Goal: Task Accomplishment & Management: Manage account settings

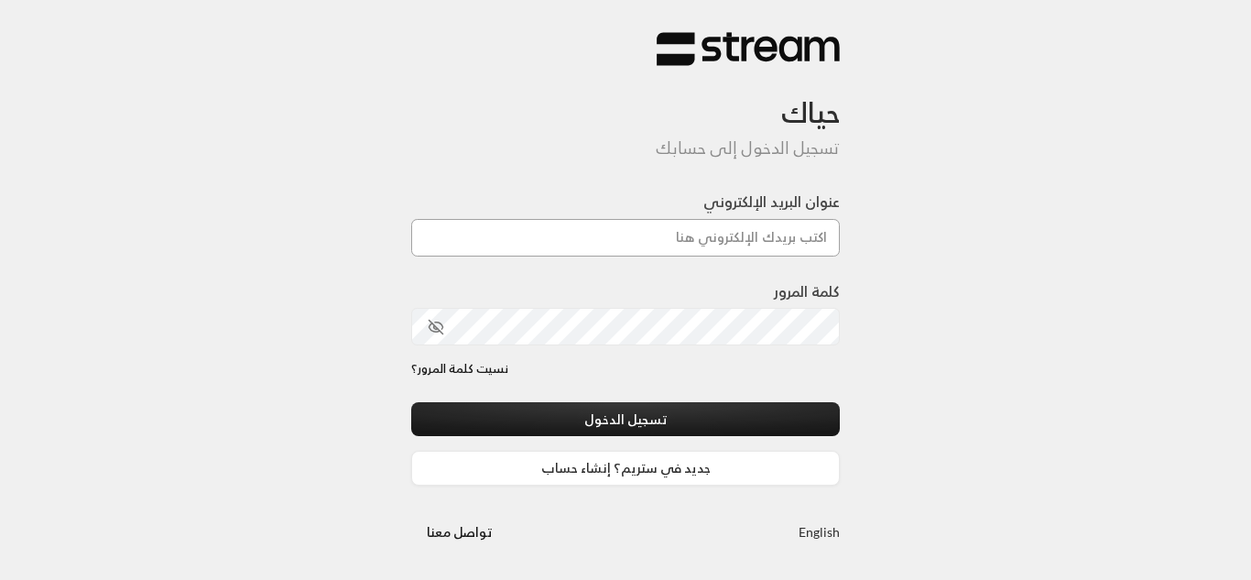
click at [680, 244] on input "عنوان البريد الإلكتروني" at bounding box center [625, 238] width 429 height 38
click at [803, 240] on input "عنوان البريد الإلكتروني" at bounding box center [625, 238] width 429 height 38
type input "d"
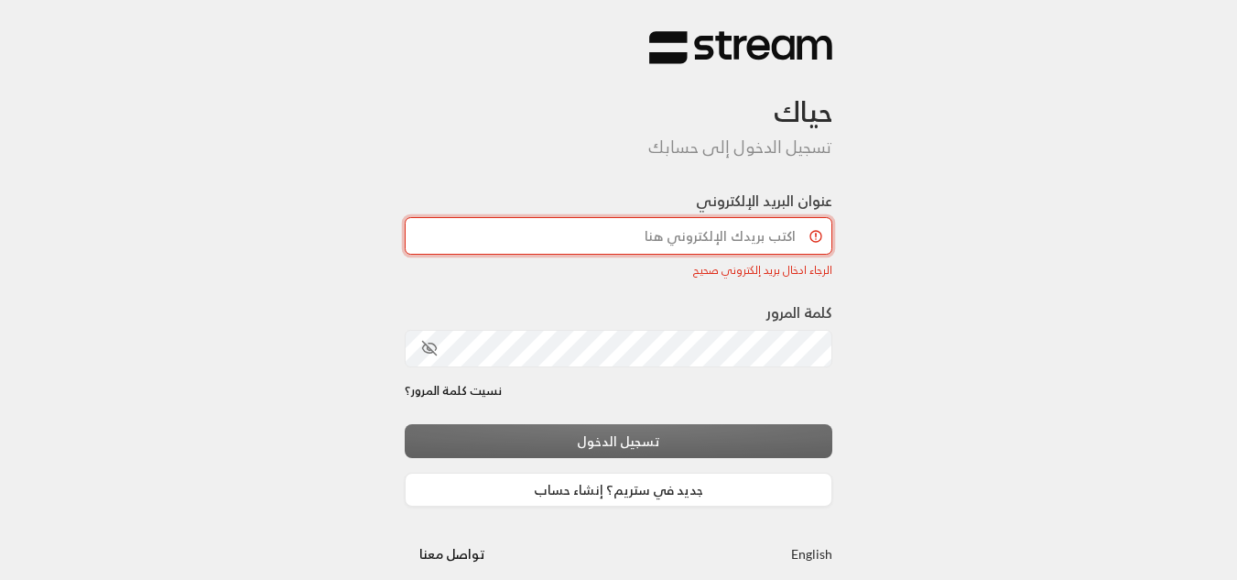
type input "D"
click at [631, 235] on input "عنوان البريد الإلكتروني" at bounding box center [619, 236] width 429 height 38
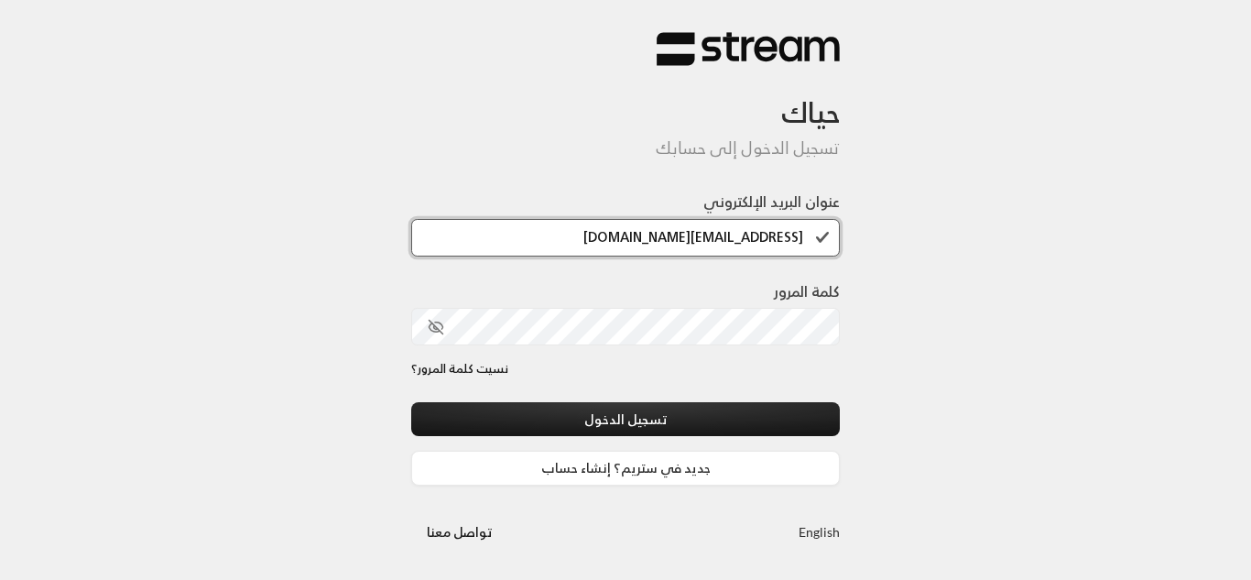
type input "[EMAIL_ADDRESS][DOMAIN_NAME]"
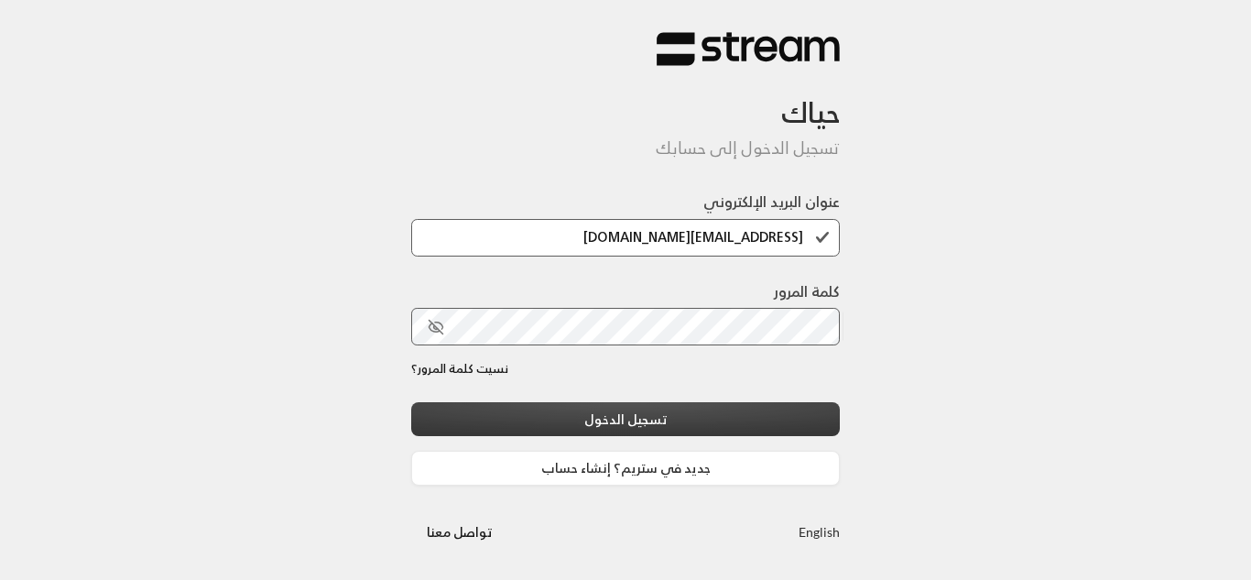
click at [755, 413] on button "تسجيل الدخول" at bounding box center [625, 419] width 429 height 34
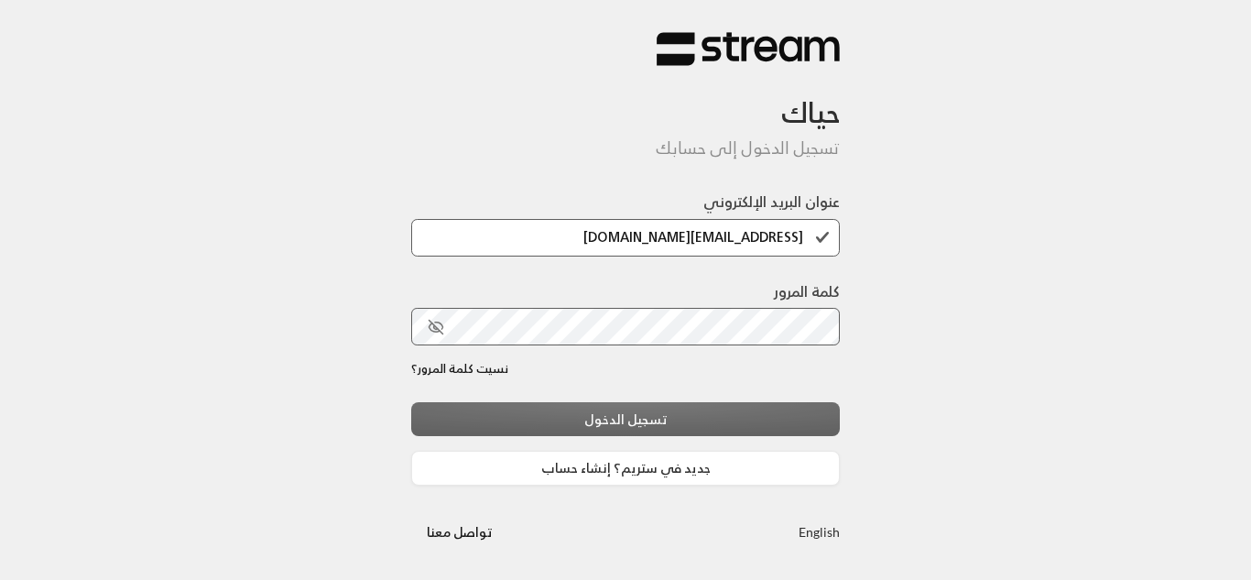
click at [610, 409] on div "تسجيل الدخول جديد في ستريم؟ إنشاء حساب" at bounding box center [625, 443] width 429 height 83
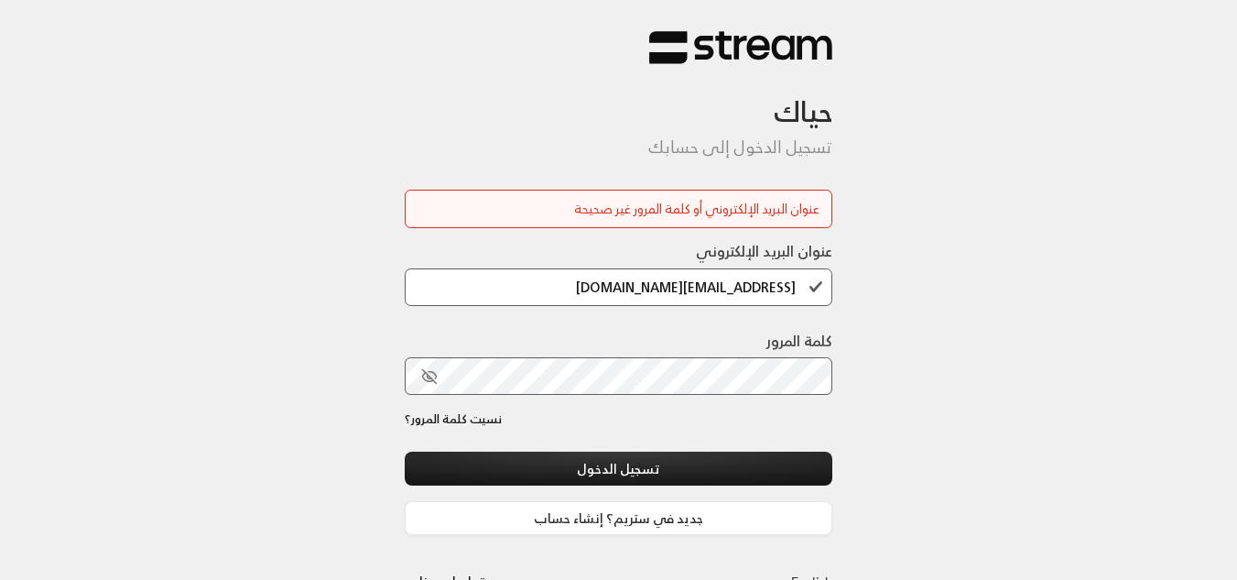
click at [429, 375] on icon "toggle password visibility" at bounding box center [429, 376] width 16 height 16
click at [431, 375] on circle "toggle password visibility" at bounding box center [430, 377] width 5 height 5
click at [422, 377] on icon "toggle password visibility" at bounding box center [427, 377] width 11 height 8
click at [592, 290] on input "[EMAIL_ADDRESS][DOMAIN_NAME]" at bounding box center [619, 287] width 429 height 38
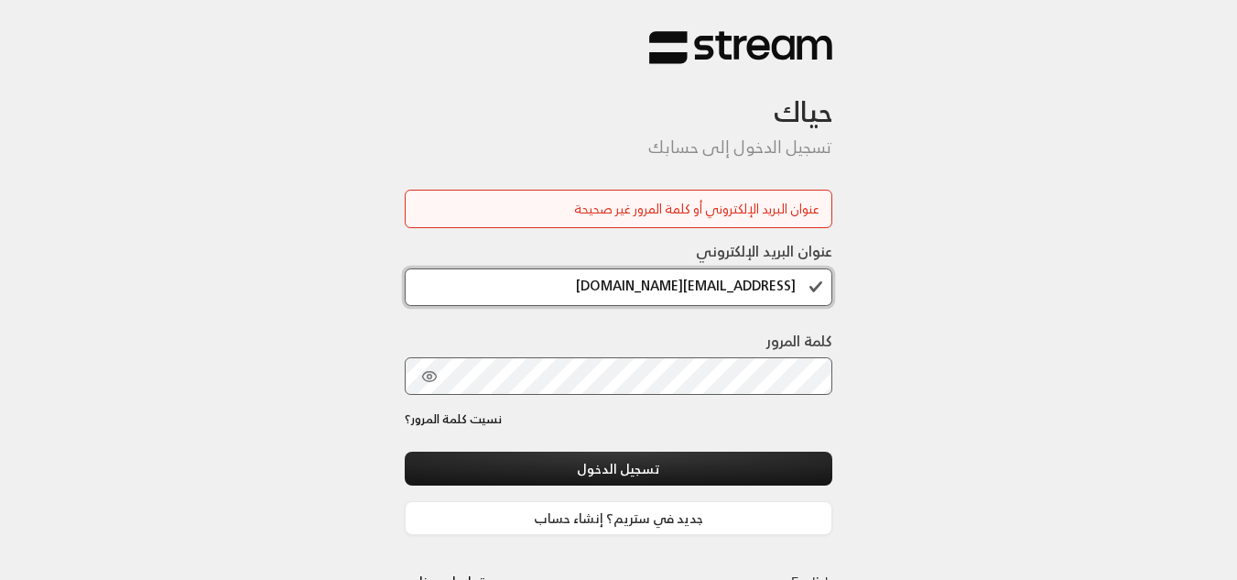
drag, startPoint x: 658, startPoint y: 289, endPoint x: 837, endPoint y: 299, distance: 178.8
click at [815, 299] on input "[EMAIL_ADDRESS][DOMAIN_NAME]" at bounding box center [619, 287] width 429 height 38
drag, startPoint x: 907, startPoint y: 310, endPoint x: 896, endPoint y: 322, distance: 16.2
click at [910, 310] on div "حياك تسجيل الدخول إلى حسابك عنوان البريد الإلكتروني أو كلمة المرور غير صحيحة عن…" at bounding box center [618, 314] width 1237 height 628
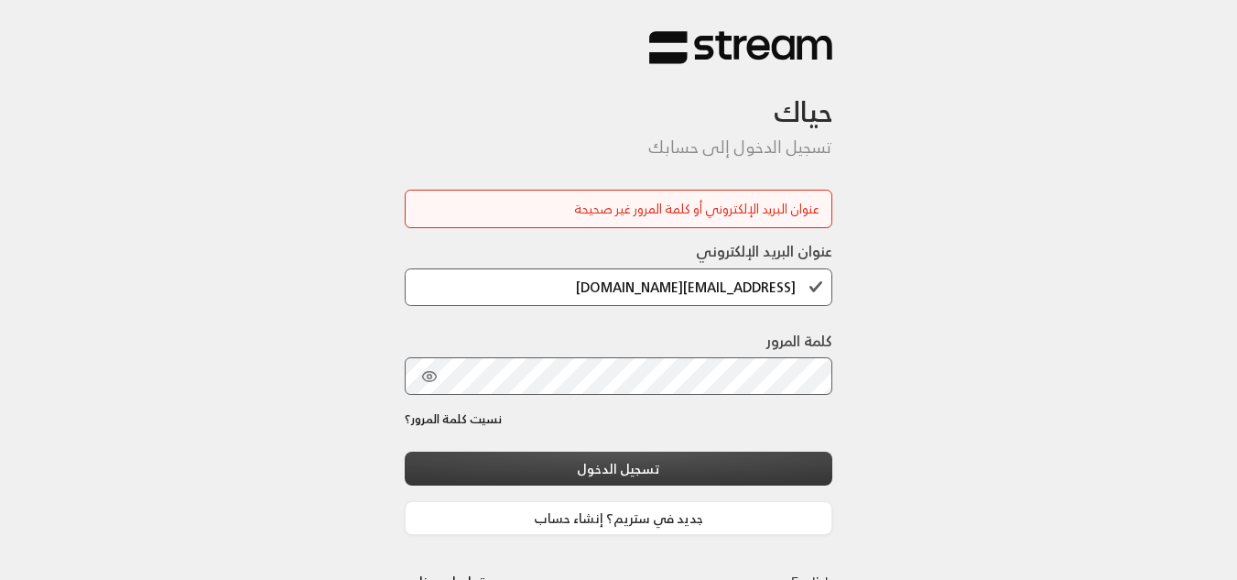
click at [583, 476] on button "تسجيل الدخول" at bounding box center [619, 468] width 429 height 34
